Goal: Task Accomplishment & Management: Manage account settings

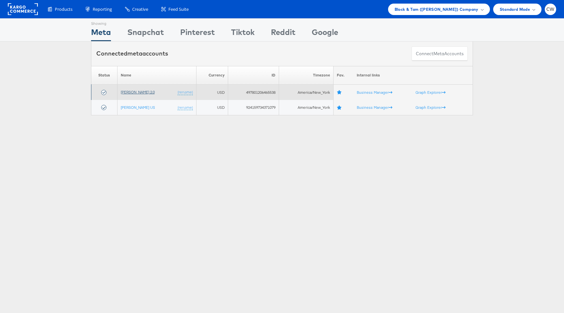
click at [139, 90] on link "[PERSON_NAME] 2.0" at bounding box center [138, 91] width 34 height 5
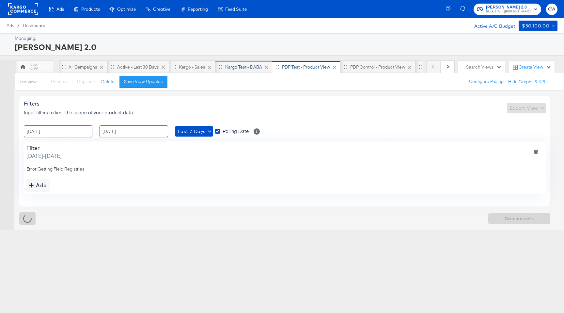
click at [228, 65] on div "Kargo test - DABA" at bounding box center [243, 67] width 37 height 6
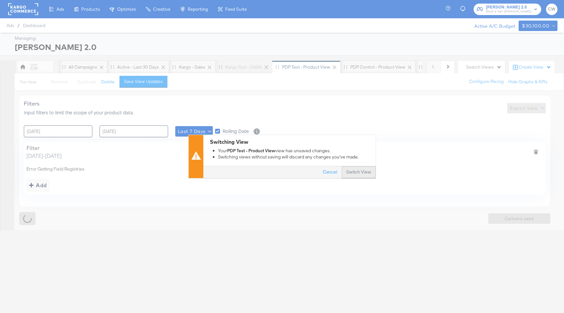
click at [351, 175] on button "Switch View" at bounding box center [359, 172] width 34 height 12
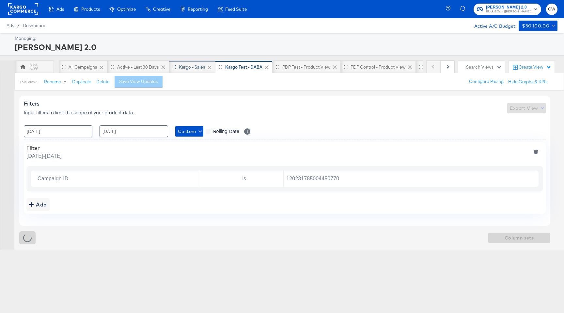
click at [198, 68] on div "Kargo - Sales" at bounding box center [192, 67] width 26 height 6
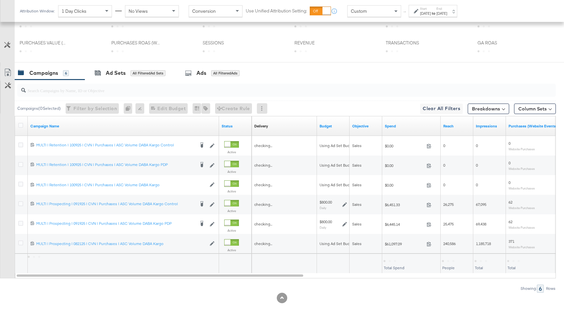
scroll to position [245, 0]
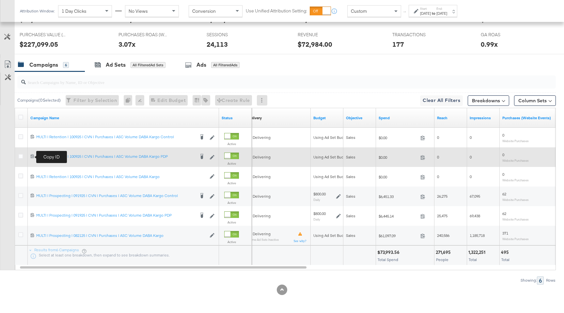
click at [31, 156] on icon at bounding box center [32, 156] width 4 height 4
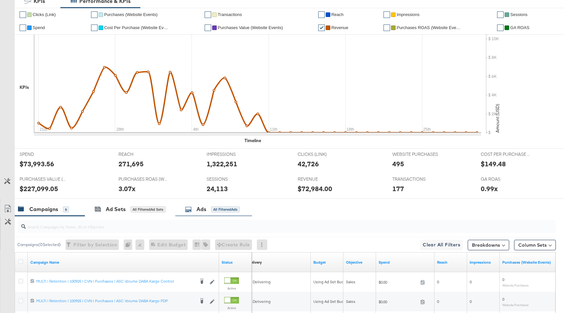
scroll to position [0, 0]
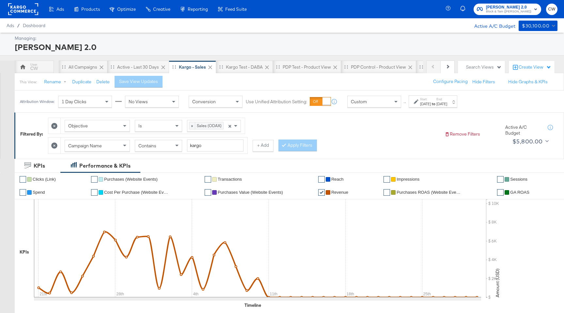
click at [367, 106] on div "Custom" at bounding box center [374, 101] width 53 height 11
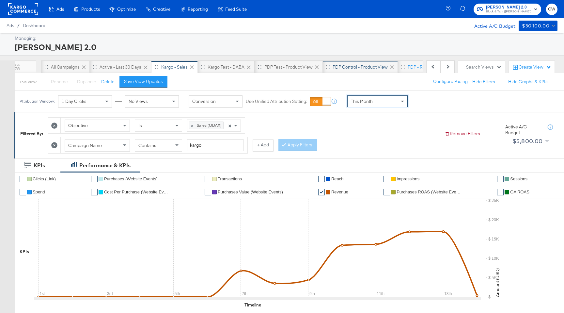
scroll to position [0, 15]
click at [295, 71] on div "PDP Test - Product View" at bounding box center [291, 66] width 68 height 13
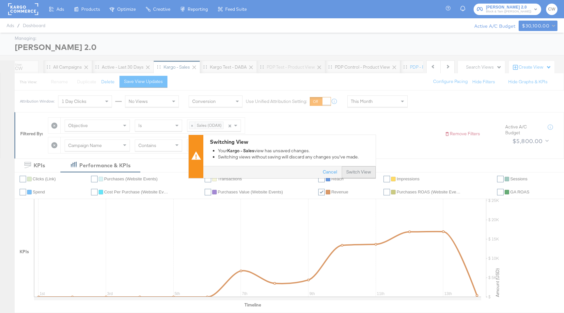
click at [368, 176] on button "Switch View" at bounding box center [359, 172] width 34 height 12
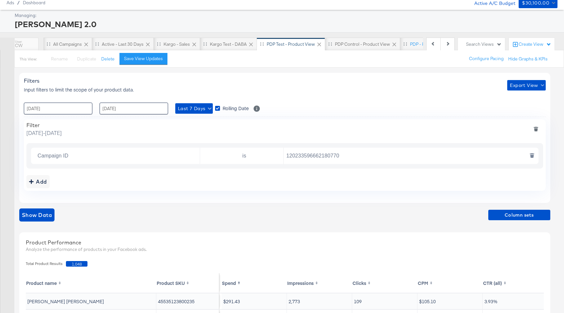
scroll to position [37, 0]
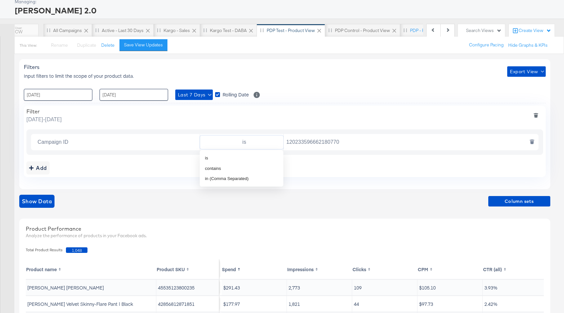
click at [262, 139] on input "is" at bounding box center [243, 141] width 81 height 13
click at [262, 178] on li "in (Comma Separated)" at bounding box center [242, 178] width 84 height 10
type input "in"
click at [353, 142] on input "120233596662180770" at bounding box center [409, 141] width 251 height 13
paste input "120234770358950770"
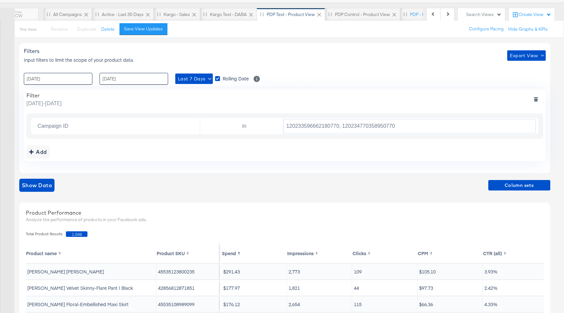
scroll to position [78, 0]
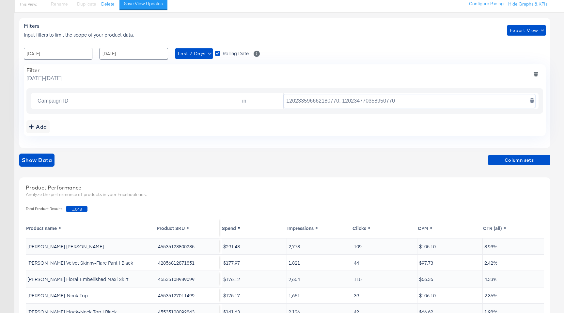
click at [343, 104] on input "120233596662180770, 120234770358950770" at bounding box center [409, 100] width 251 height 13
click at [343, 100] on input "120233596662180770, 120234770358950770" at bounding box center [409, 100] width 251 height 13
type input "120233596662180770,120234770358950770"
click at [379, 144] on div "Filters Input filters to limit the scope of your product data. Export View : [D…" at bounding box center [284, 83] width 531 height 130
click at [408, 104] on input "120233596662180770,120234770358950770" at bounding box center [409, 100] width 251 height 13
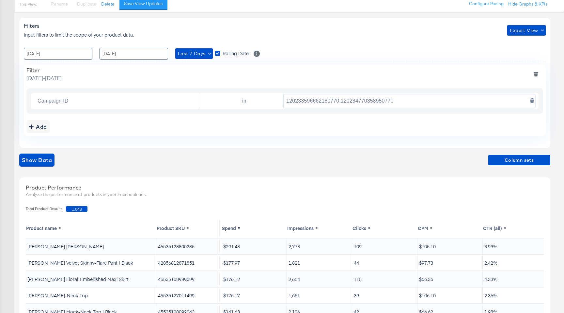
scroll to position [0, 0]
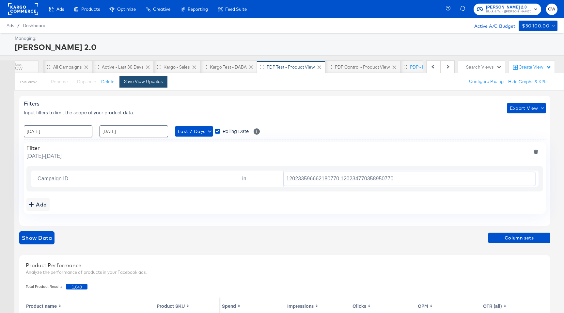
click at [142, 84] on button "Save View Updates" at bounding box center [143, 82] width 48 height 12
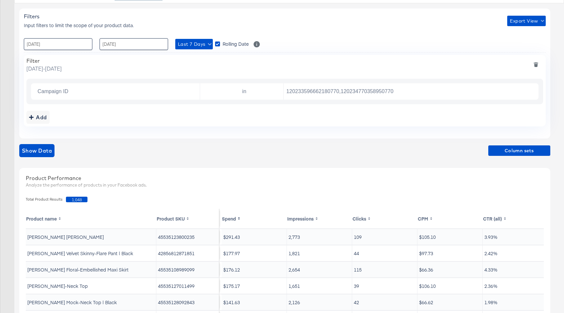
scroll to position [63, 0]
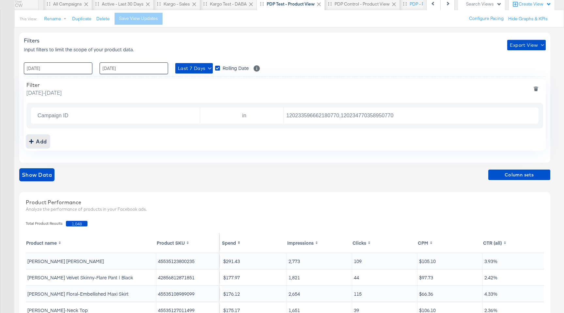
click at [43, 140] on div "Add" at bounding box center [38, 141] width 18 height 9
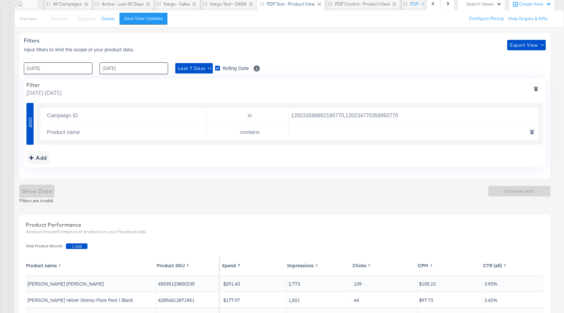
click at [531, 131] on icon "deletesingle" at bounding box center [532, 132] width 5 height 5
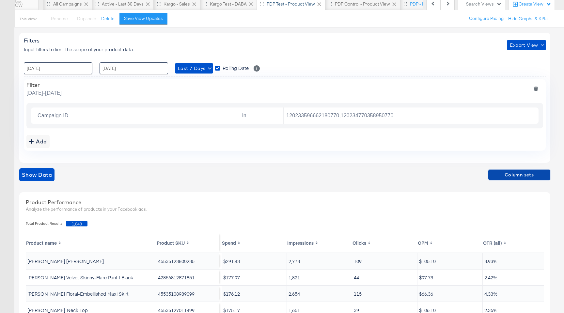
click at [525, 175] on span "Column sets" at bounding box center [519, 175] width 57 height 8
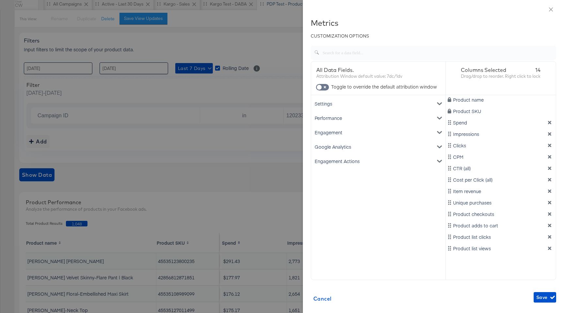
click at [546, 290] on div "Metrics CUSTOMIZATION OPTIONS All Data Fields. Attribution Window default value…" at bounding box center [433, 161] width 245 height 287
click at [552, 248] on icon "dimension-list" at bounding box center [549, 248] width 5 height 5
click at [540, 293] on span "Save" at bounding box center [544, 297] width 17 height 8
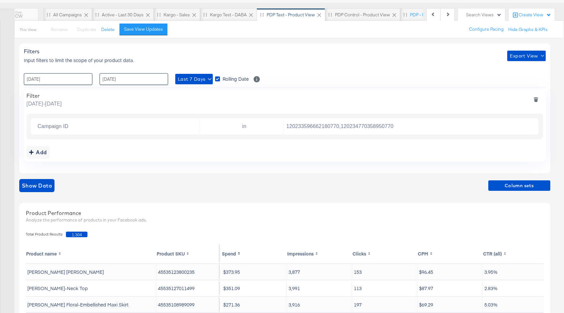
scroll to position [0, 0]
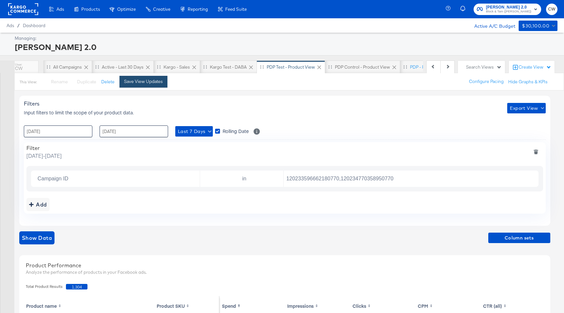
click at [155, 82] on div "Save View Updates" at bounding box center [143, 81] width 39 height 6
click at [178, 70] on div "Kargo - Sales" at bounding box center [176, 67] width 26 height 6
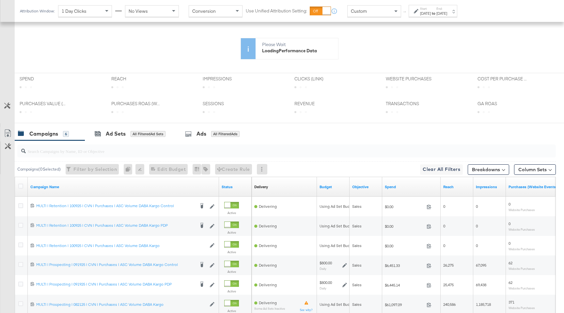
scroll to position [245, 0]
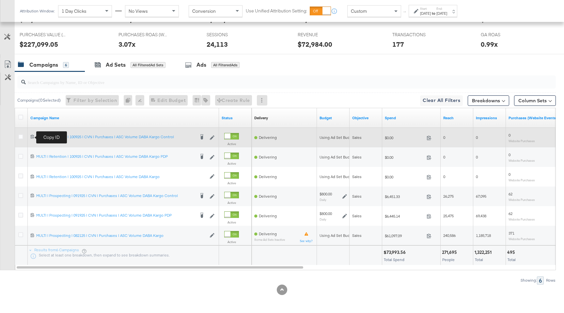
click at [33, 136] on icon at bounding box center [32, 136] width 4 height 4
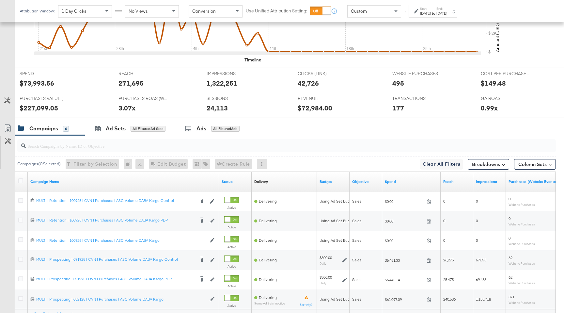
scroll to position [309, 0]
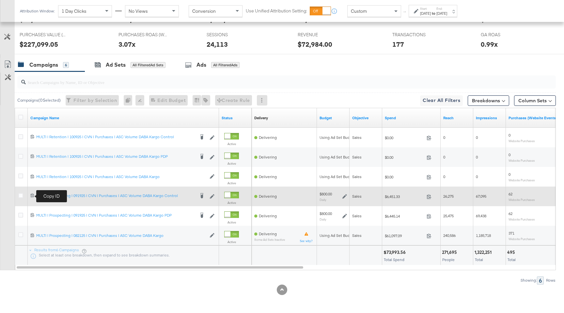
click at [33, 194] on icon at bounding box center [32, 195] width 4 height 4
click at [30, 195] on icon at bounding box center [32, 195] width 4 height 4
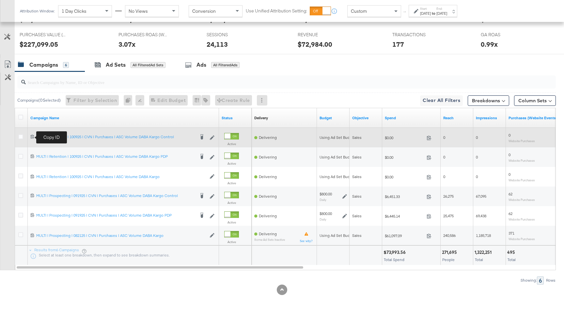
click at [32, 135] on icon at bounding box center [32, 136] width 4 height 4
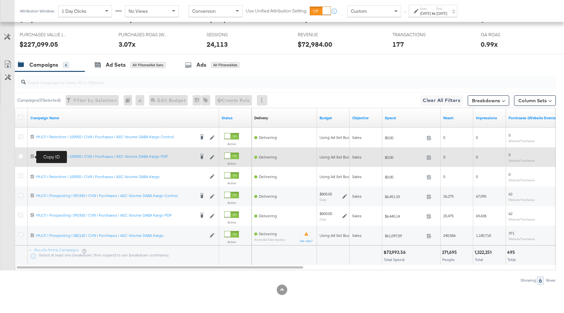
click at [31, 158] on icon at bounding box center [33, 156] width 4 height 4
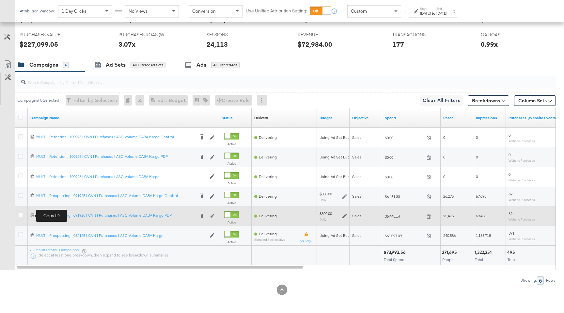
click at [33, 215] on icon at bounding box center [32, 214] width 4 height 4
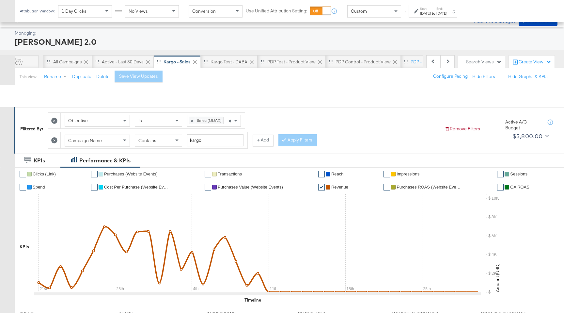
scroll to position [0, 0]
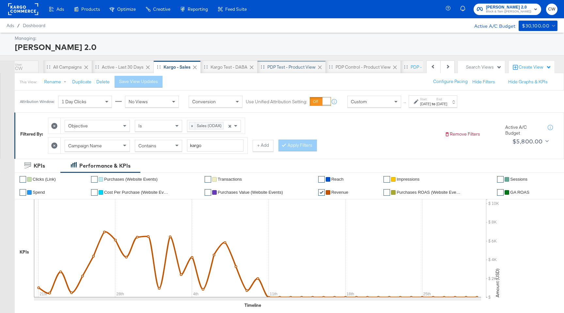
click at [302, 71] on div "PDP Test - Product View" at bounding box center [291, 66] width 68 height 13
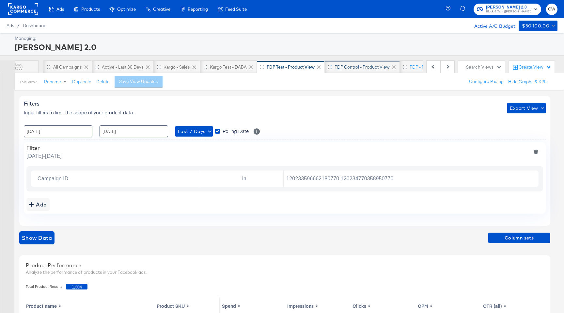
click at [367, 70] on div "PDP Control - Product View" at bounding box center [362, 66] width 75 height 13
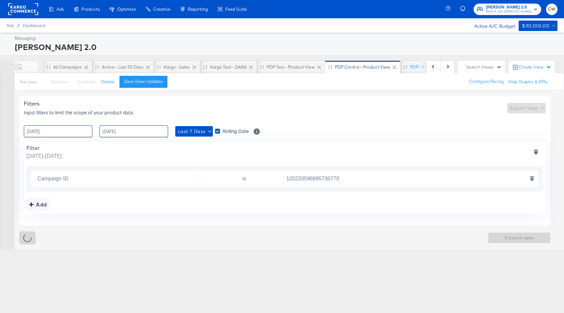
click at [349, 172] on input "120233596895730770" at bounding box center [409, 178] width 251 height 13
click at [266, 169] on div "Campaign ID is 120233596895730770" at bounding box center [284, 178] width 517 height 25
click at [252, 178] on input "is" at bounding box center [243, 178] width 81 height 13
click at [241, 216] on div "in (Comma Separated)" at bounding box center [227, 215] width 44 height 7
type input "in"
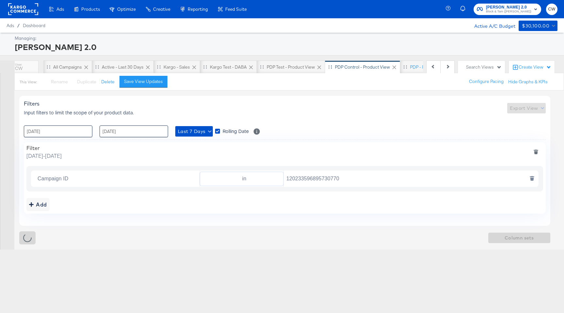
click at [354, 183] on input "120233596895730770" at bounding box center [409, 178] width 251 height 13
paste input "120234771515970770"
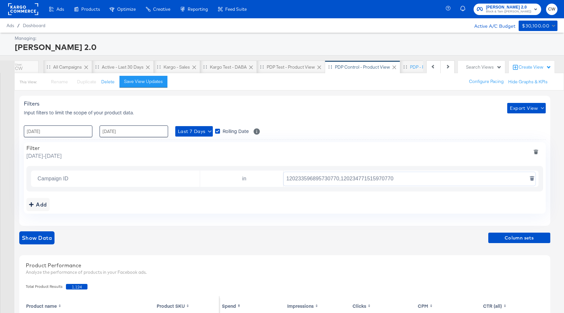
type input "120233596895730770,120234771515970770"
click at [513, 236] on span "Column sets" at bounding box center [519, 238] width 57 height 8
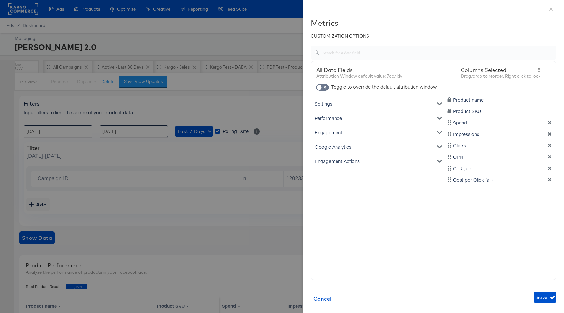
click at [252, 104] on div at bounding box center [282, 156] width 564 height 313
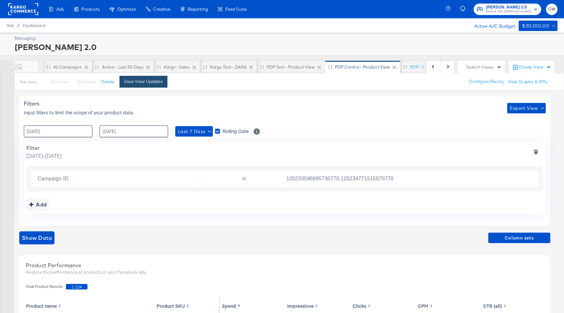
click at [135, 77] on button "Save View Updates" at bounding box center [143, 82] width 48 height 12
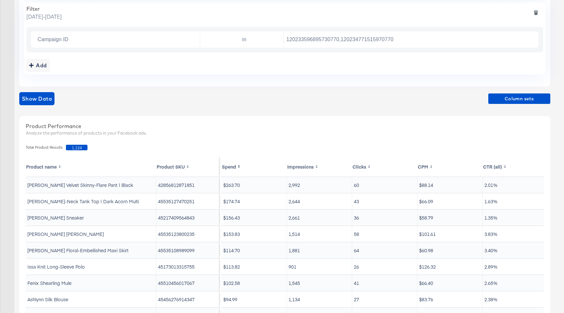
scroll to position [138, 0]
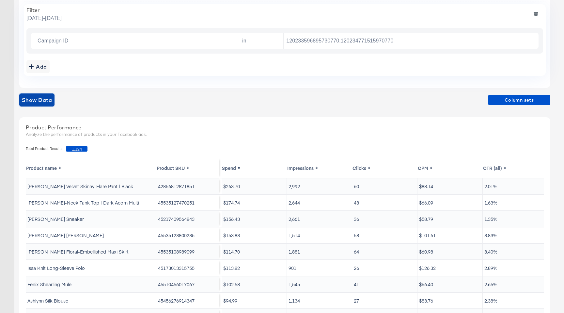
click at [41, 95] on button "Show Data" at bounding box center [36, 99] width 35 height 13
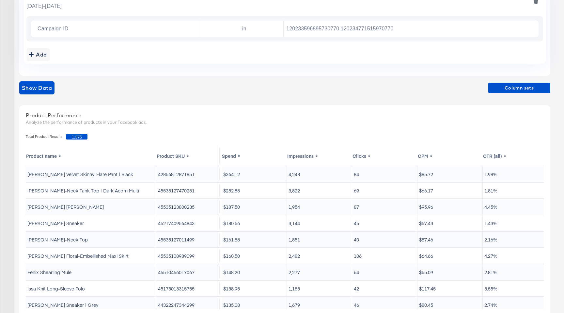
scroll to position [0, 0]
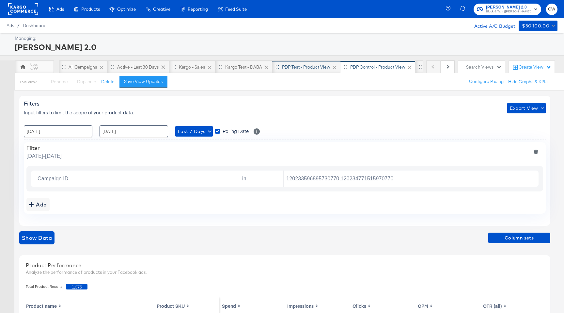
click at [317, 71] on div "PDP Test - Product View" at bounding box center [306, 66] width 68 height 13
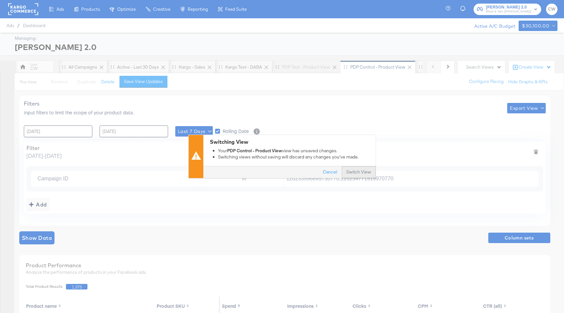
click at [362, 172] on button "Switch View" at bounding box center [359, 172] width 34 height 12
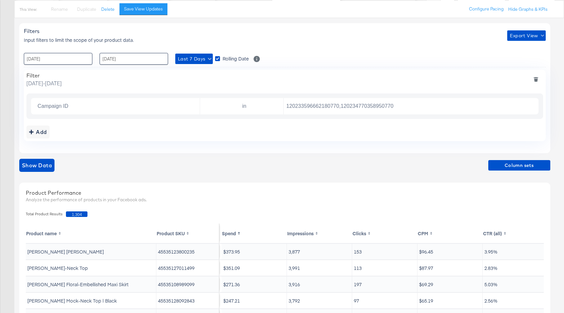
scroll to position [72, 0]
click at [514, 169] on span "Column sets" at bounding box center [519, 166] width 57 height 8
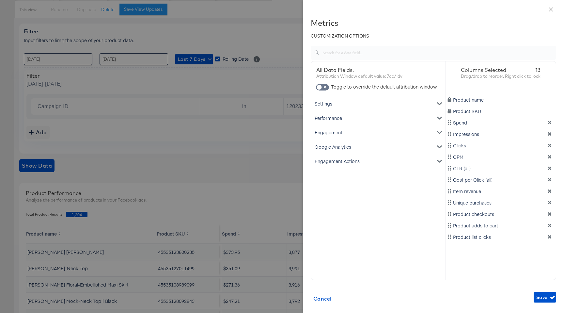
click at [393, 108] on div "Settings" at bounding box center [378, 103] width 132 height 14
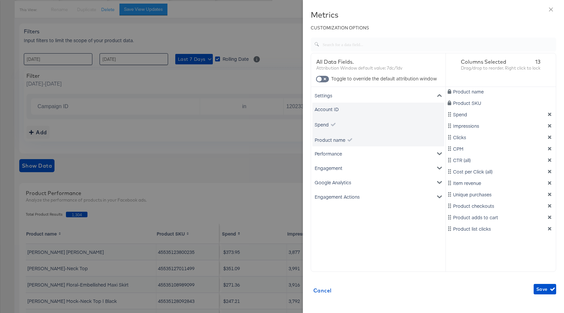
scroll to position [11, 0]
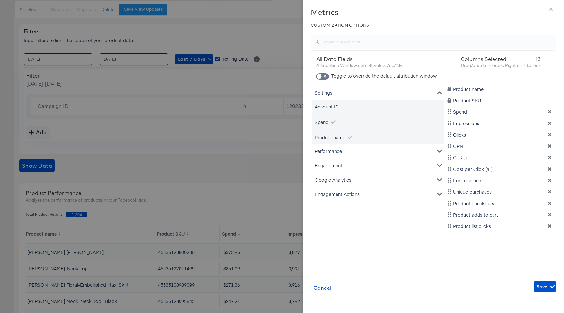
click at [393, 149] on div "Performance" at bounding box center [378, 151] width 132 height 14
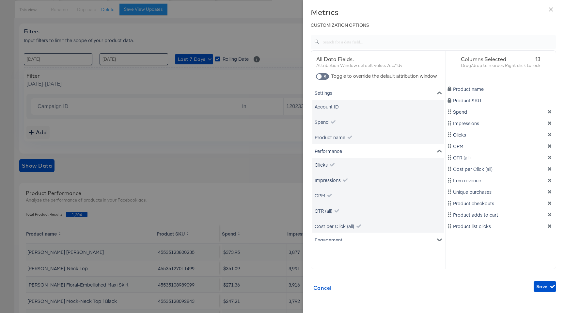
click at [393, 149] on div "Performance" at bounding box center [378, 151] width 132 height 14
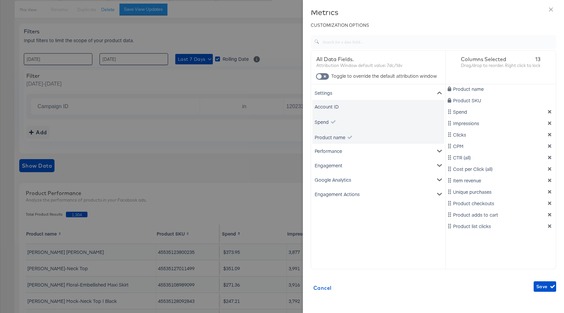
click at [252, 117] on div at bounding box center [282, 156] width 564 height 313
